Goal: Understand process/instructions: Learn how to perform a task or action

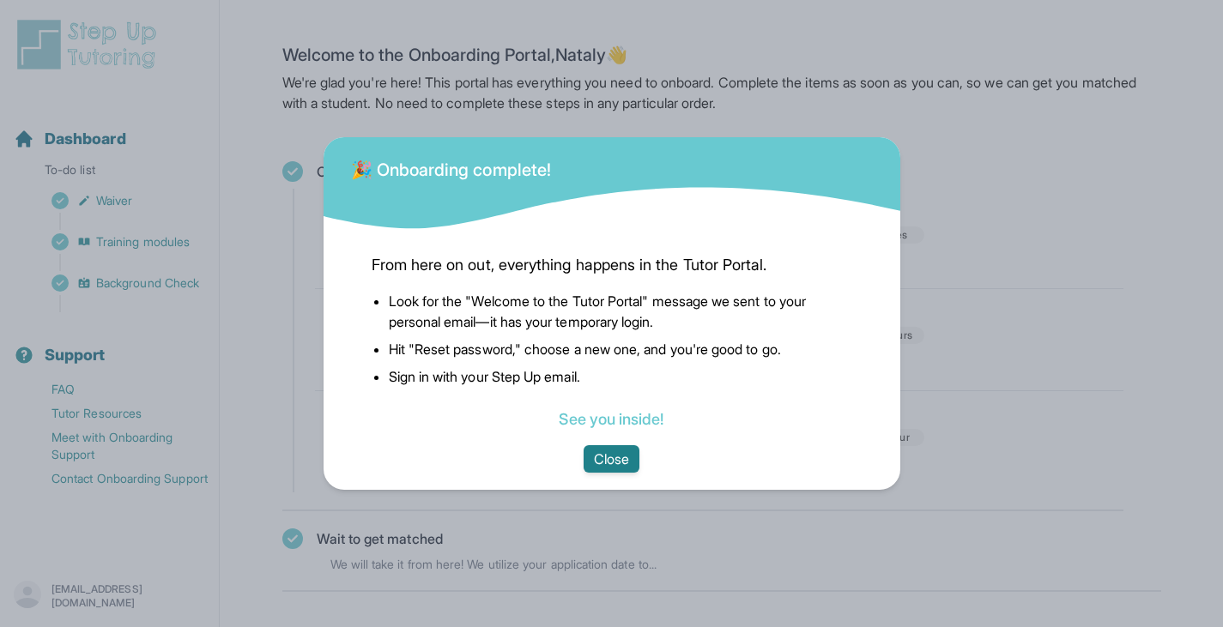
drag, startPoint x: 154, startPoint y: 284, endPoint x: 615, endPoint y: 460, distance: 493.3
click at [615, 460] on button "Close" at bounding box center [612, 458] width 56 height 27
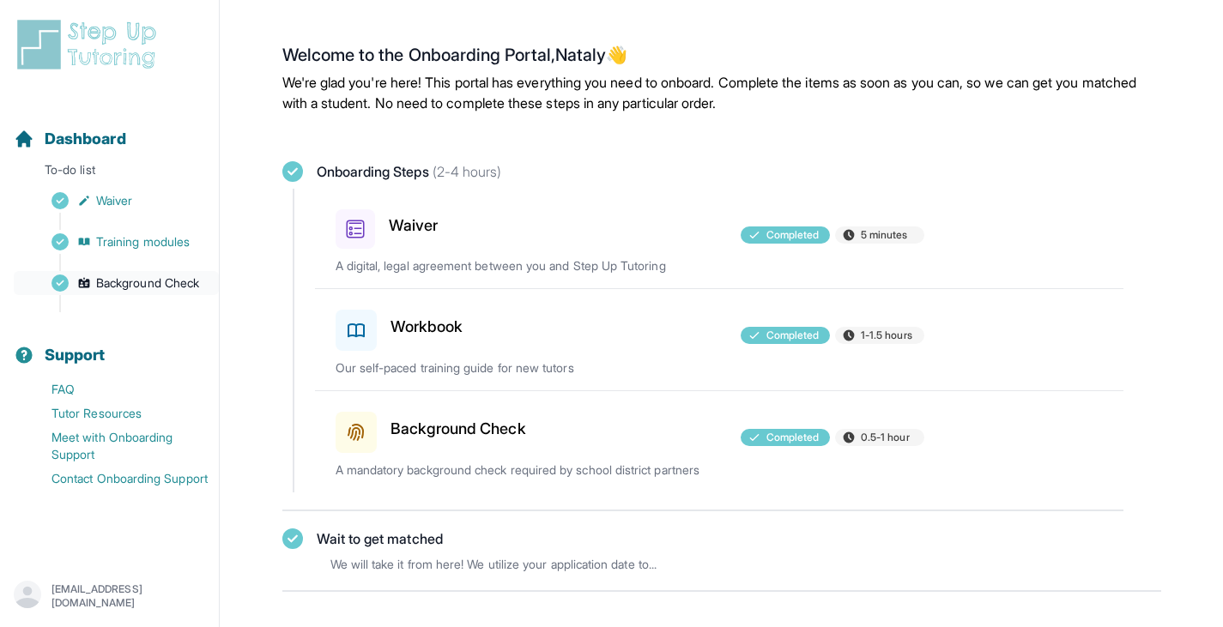
click at [154, 288] on span "Background Check" at bounding box center [147, 283] width 103 height 17
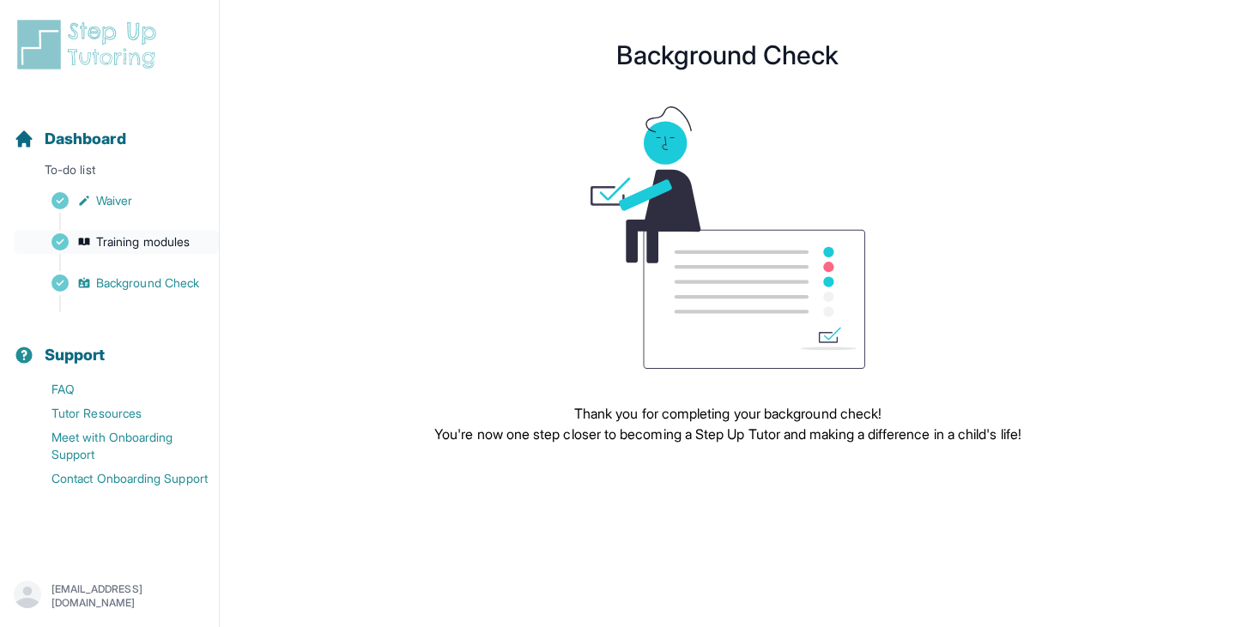
click at [136, 232] on link "Training modules" at bounding box center [116, 242] width 205 height 24
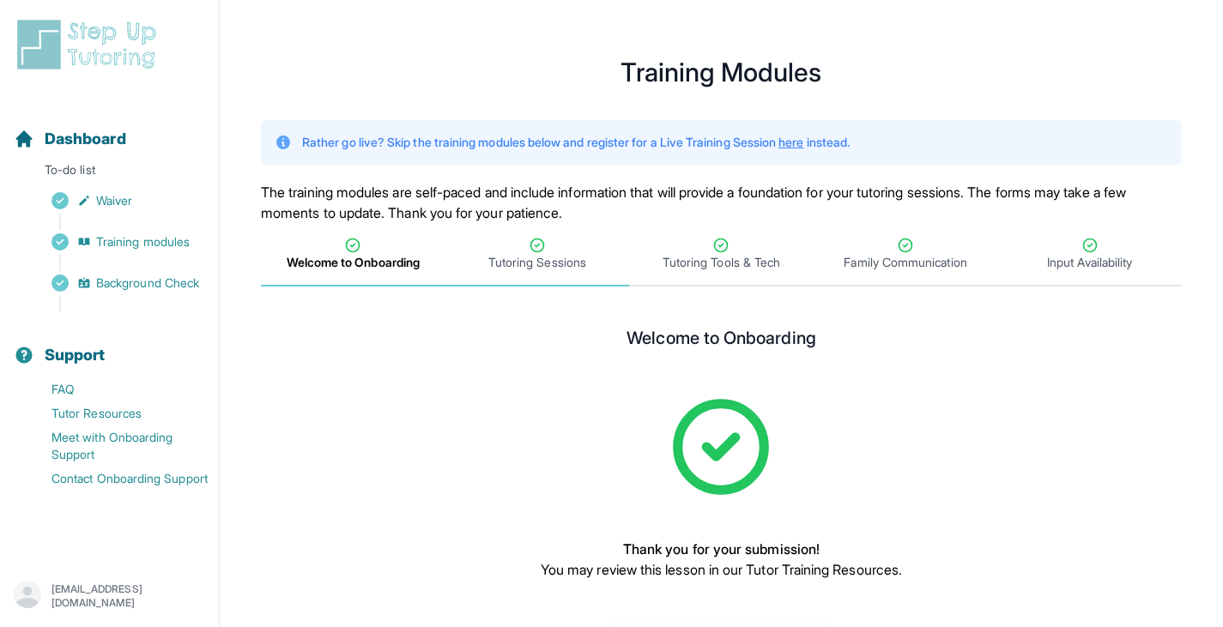
drag, startPoint x: 553, startPoint y: 257, endPoint x: 535, endPoint y: 251, distance: 19.0
click at [535, 251] on icon "Tabs" at bounding box center [536, 245] width 13 height 13
click at [372, 258] on span "Welcome to Onboarding" at bounding box center [353, 262] width 131 height 17
click at [121, 303] on div "Sidebar" at bounding box center [113, 303] width 198 height 17
click at [122, 290] on span "Background Check" at bounding box center [147, 283] width 103 height 17
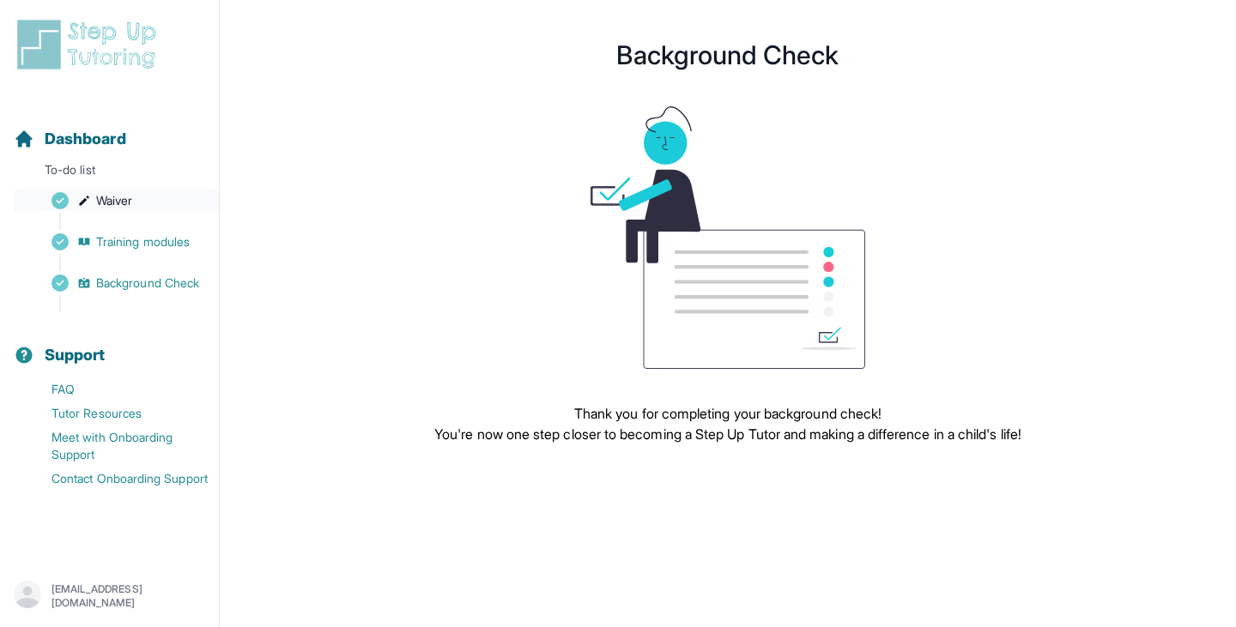
click at [111, 204] on span "Waiver" at bounding box center [114, 200] width 36 height 17
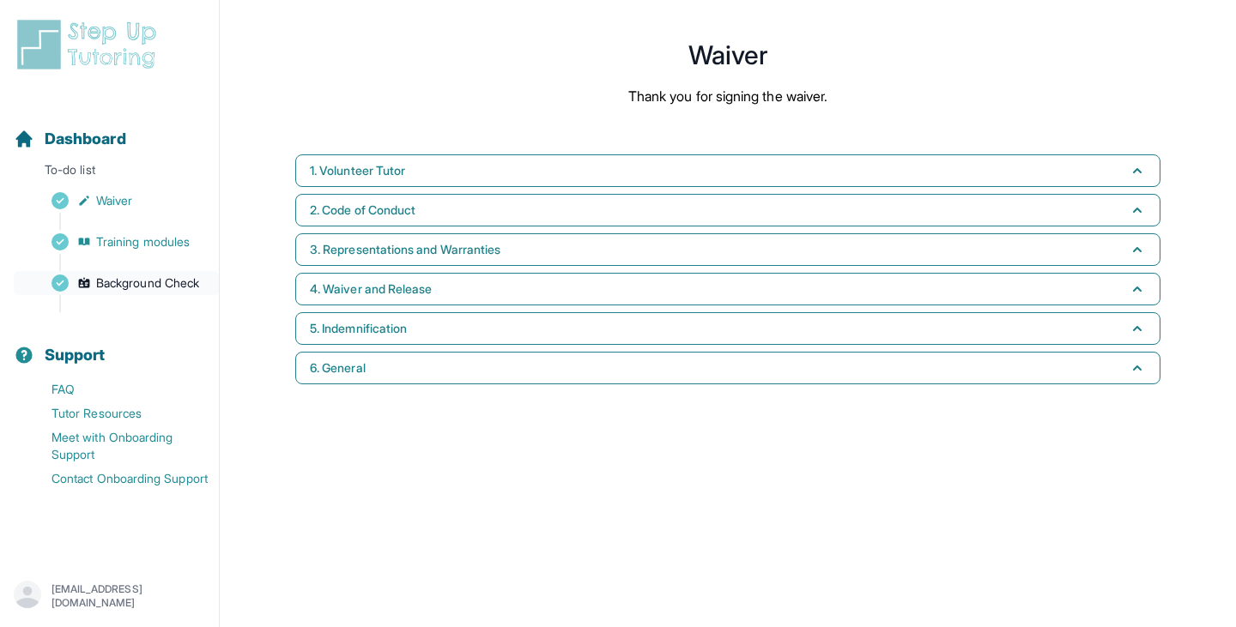
click at [129, 273] on link "Background Check" at bounding box center [116, 283] width 205 height 24
